Goal: Transaction & Acquisition: Purchase product/service

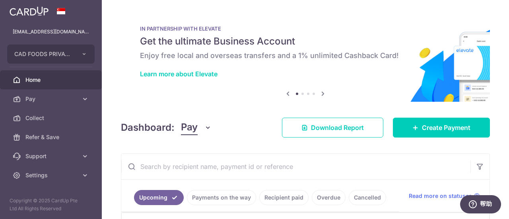
scroll to position [89, 0]
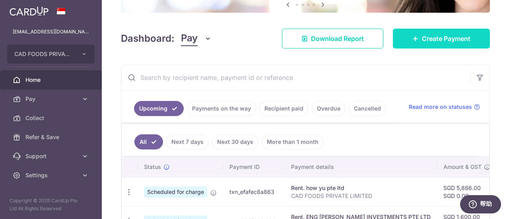
click at [430, 39] on span "Create Payment" at bounding box center [446, 39] width 49 height 10
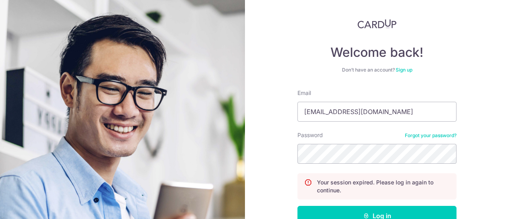
scroll to position [89, 0]
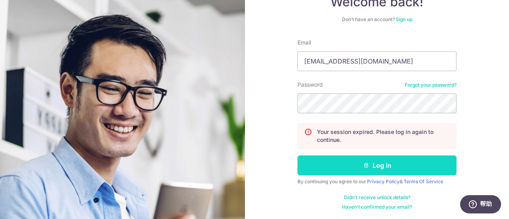
click at [378, 164] on button "Log in" at bounding box center [377, 166] width 159 height 20
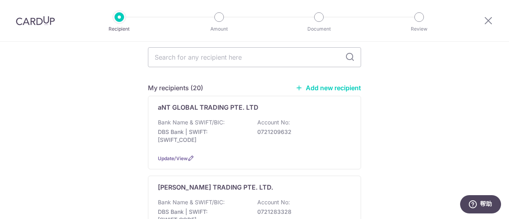
scroll to position [199, 0]
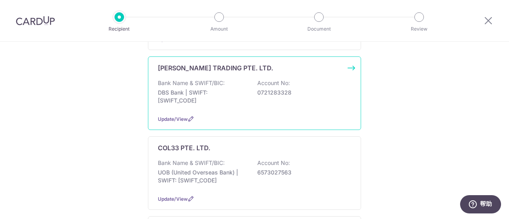
click at [198, 96] on div "Bank Name & SWIFT/BIC: DBS Bank | SWIFT: DBSSSGSGXXX Account No: 0721283328" at bounding box center [254, 93] width 193 height 29
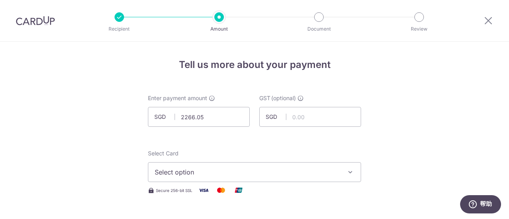
type input "2,266.05"
click at [213, 173] on span "Select option" at bounding box center [247, 173] width 185 height 10
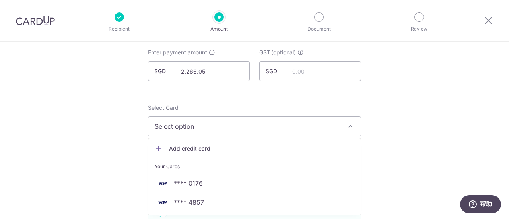
scroll to position [119, 0]
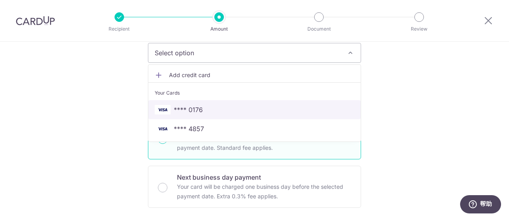
click at [203, 111] on span "**** 0176" at bounding box center [255, 110] width 200 height 10
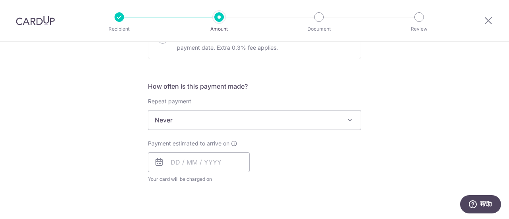
scroll to position [279, 0]
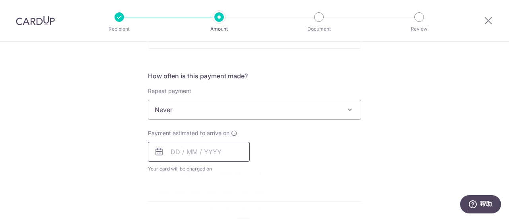
click at [193, 154] on input "text" at bounding box center [199, 152] width 102 height 20
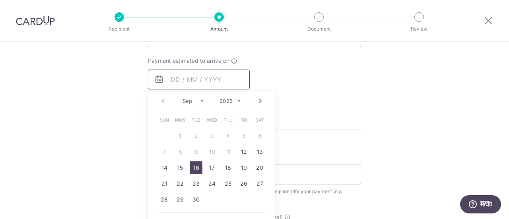
scroll to position [358, 0]
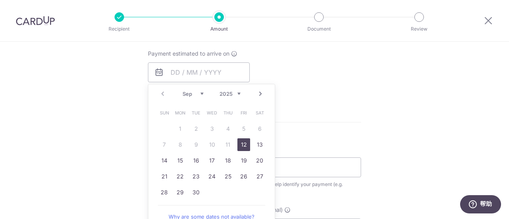
click at [240, 143] on link "12" at bounding box center [244, 144] width 13 height 13
type input "[DATE]"
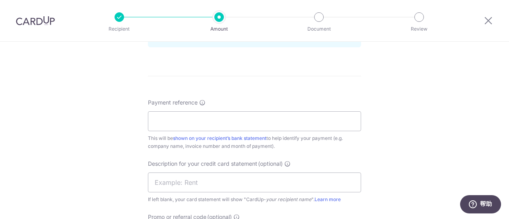
scroll to position [438, 0]
click at [177, 123] on input "Payment reference" at bounding box center [254, 121] width 213 height 20
type input "CAD FOODS PRIVATE LIMITED"
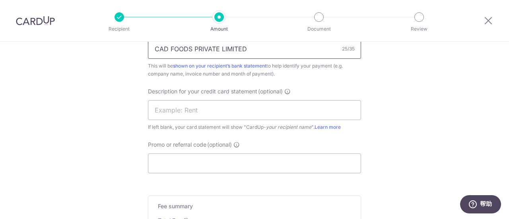
scroll to position [517, 0]
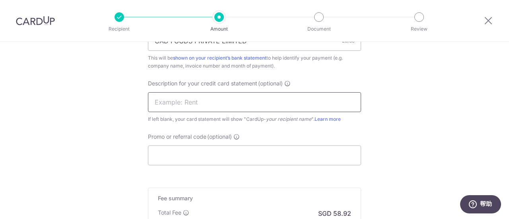
click at [192, 103] on input "text" at bounding box center [254, 102] width 213 height 20
type input "FOOD SUPPLIES"
click at [196, 153] on input "Promo or referral code (optional)" at bounding box center [254, 156] width 213 height 20
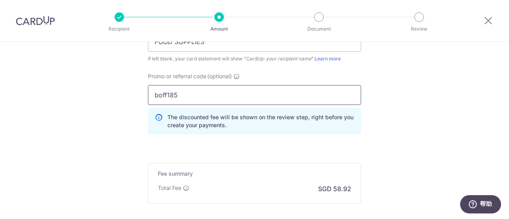
scroll to position [662, 0]
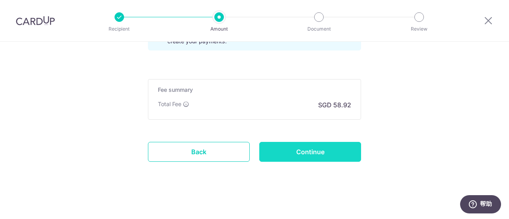
type input "boff185"
click at [308, 149] on input "Continue" at bounding box center [310, 152] width 102 height 20
type input "Create Schedule"
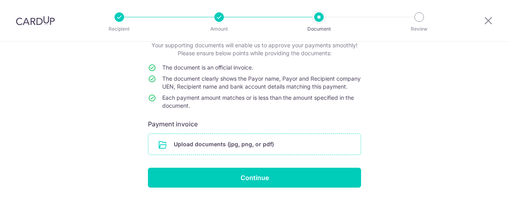
scroll to position [66, 0]
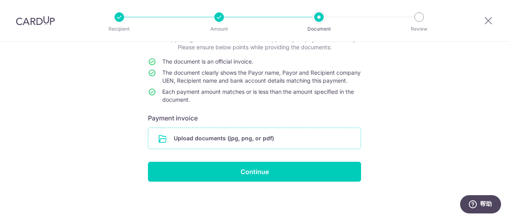
click at [230, 138] on input "file" at bounding box center [254, 138] width 212 height 21
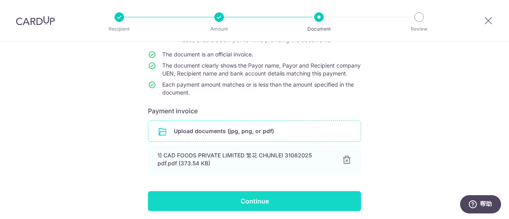
click at [267, 209] on input "Continue" at bounding box center [254, 201] width 213 height 20
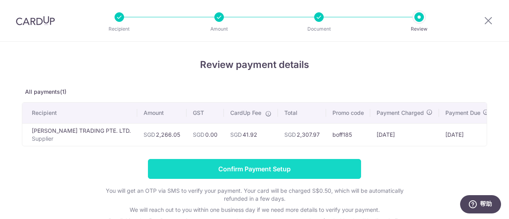
click at [241, 172] on input "Confirm Payment Setup" at bounding box center [254, 169] width 213 height 20
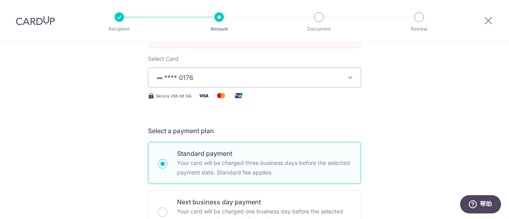
scroll to position [108, 0]
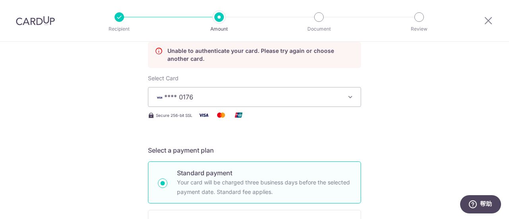
click at [193, 98] on span "**** 0176" at bounding box center [247, 97] width 185 height 10
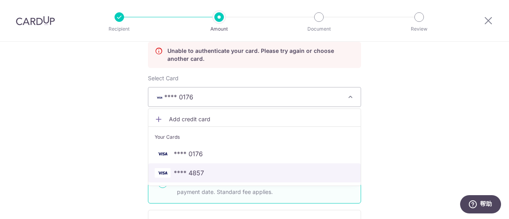
click at [204, 169] on span "**** 4857" at bounding box center [255, 173] width 200 height 10
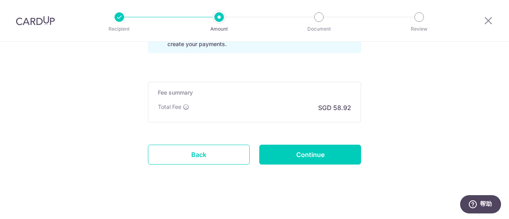
scroll to position [694, 0]
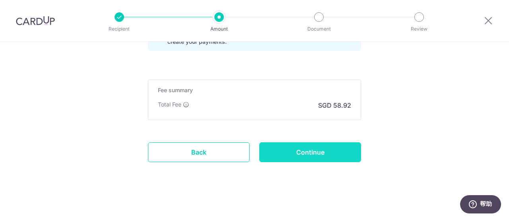
click at [315, 149] on input "Continue" at bounding box center [310, 152] width 102 height 20
type input "Update Schedule"
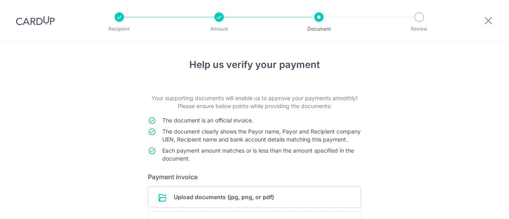
scroll to position [80, 0]
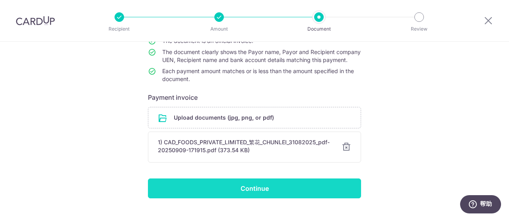
click at [246, 199] on input "Continue" at bounding box center [254, 189] width 213 height 20
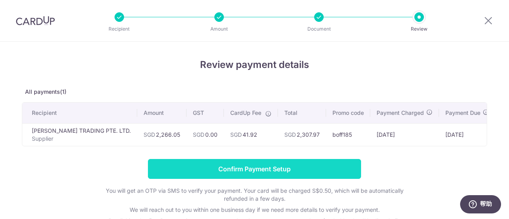
click at [244, 171] on input "Confirm Payment Setup" at bounding box center [254, 169] width 213 height 20
